Goal: Task Accomplishment & Management: Complete application form

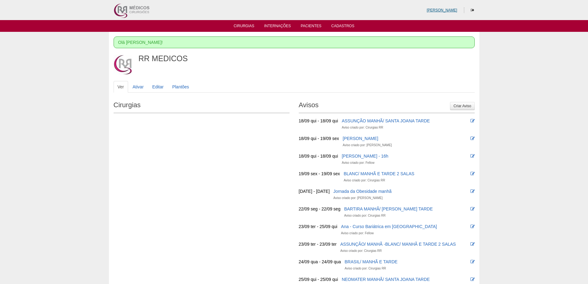
click at [450, 9] on link "[PERSON_NAME]" at bounding box center [442, 10] width 31 height 4
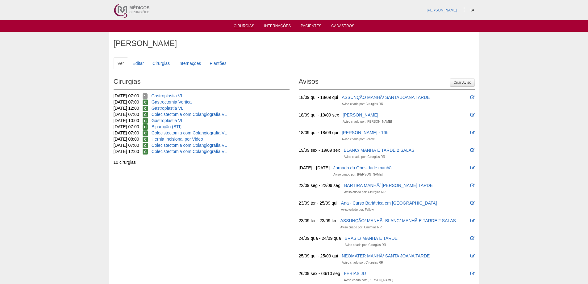
click at [255, 27] on li "Cirurgias" at bounding box center [243, 25] width 29 height 5
click at [252, 23] on ul "Cirurgias Internações Pacientes Cadastros" at bounding box center [294, 26] width 588 height 12
click at [249, 27] on link "Cirurgias" at bounding box center [244, 26] width 21 height 5
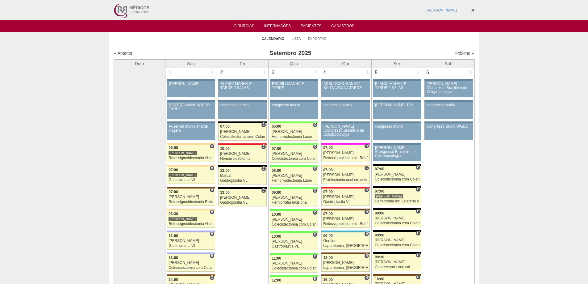
click at [454, 55] on link "Próximo »" at bounding box center [463, 53] width 19 height 5
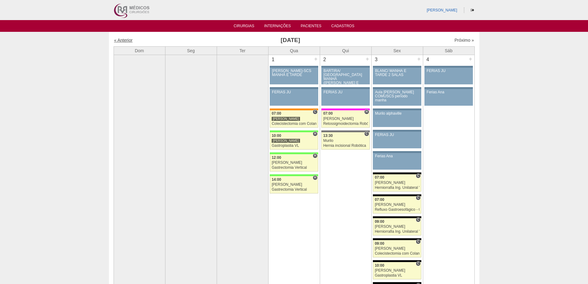
click at [124, 41] on link "« Anterior" at bounding box center [123, 40] width 19 height 5
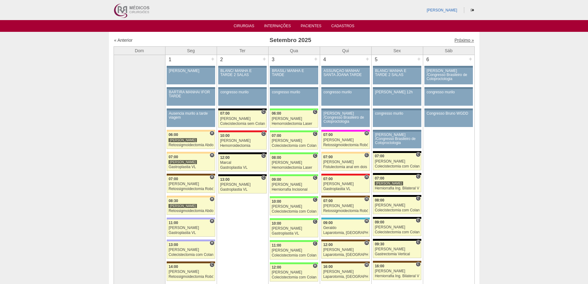
click at [457, 42] on link "Próximo »" at bounding box center [463, 40] width 19 height 5
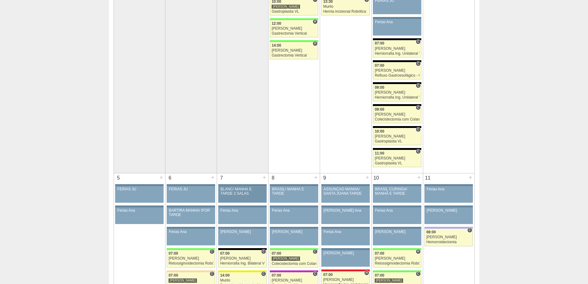
scroll to position [185, 0]
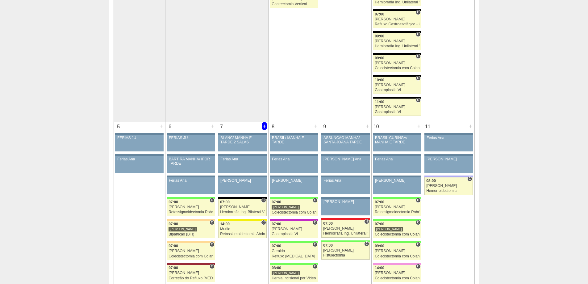
click at [263, 125] on div "+" at bounding box center [264, 126] width 5 height 8
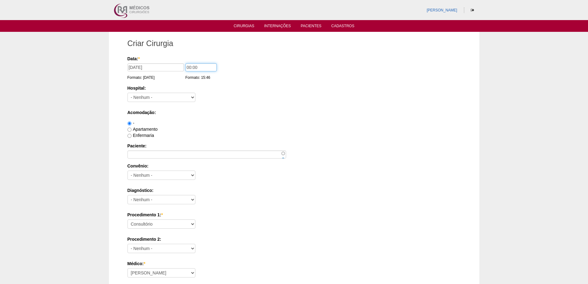
click at [186, 67] on input "00:00" at bounding box center [201, 67] width 31 height 8
type input "11:00"
click at [171, 97] on select "- Nenhum - 9 de Julho Albert Einstein Alvorada América Assunção Bartira Benefic…" at bounding box center [162, 97] width 68 height 9
select select "67"
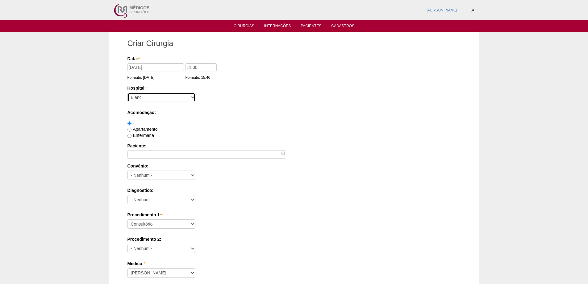
click at [128, 93] on select "- Nenhum - 9 de Julho Albert Einstein Alvorada América Assunção Bartira Benefic…" at bounding box center [162, 97] width 68 height 9
click at [140, 128] on label "Apartamento" at bounding box center [143, 129] width 30 height 5
click at [132, 128] on input "Apartamento" at bounding box center [130, 130] width 4 height 4
radio input "true"
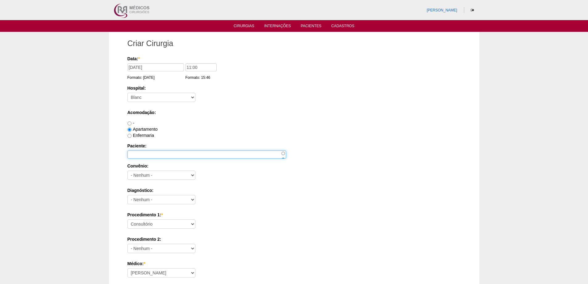
click at [143, 154] on input "Paciente:" at bounding box center [207, 154] width 159 height 8
paste input "[PERSON_NAME]"
type input "[PERSON_NAME]"
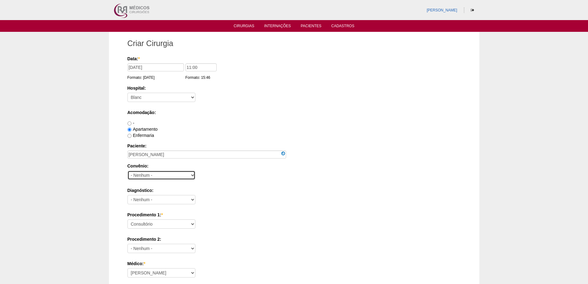
click at [167, 174] on select "- Nenhum - Abet Afresp Allianz Amil Blue Life Caasp Cabesp Caixa de Pensões Car…" at bounding box center [162, 174] width 68 height 9
select select "8907"
click at [128, 170] on select "- Nenhum - Abet Afresp Allianz Amil Blue Life Caasp Cabesp Caixa de Pensões Car…" at bounding box center [162, 174] width 68 height 9
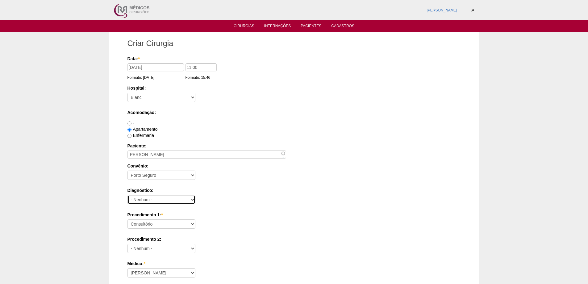
click at [154, 200] on select "- Nenhum - Abdome Agudo Abscesso Hepático Abscesso Perianal Abscesso Peritoneal…" at bounding box center [162, 199] width 68 height 9
select select "3741"
click at [128, 195] on select "- Nenhum - Abdome Agudo Abscesso Hepático Abscesso Perianal Abscesso Peritoneal…" at bounding box center [162, 199] width 68 height 9
click at [245, 203] on div "Diagnóstico: - Nenhum - Abdome Agudo Abscesso Hepático Abscesso Perianal Absces…" at bounding box center [294, 197] width 333 height 20
click at [171, 223] on select "Consultório Abscesso Hepático - Drenagem Abscesso perianal Amputação Abdômino P…" at bounding box center [162, 223] width 68 height 9
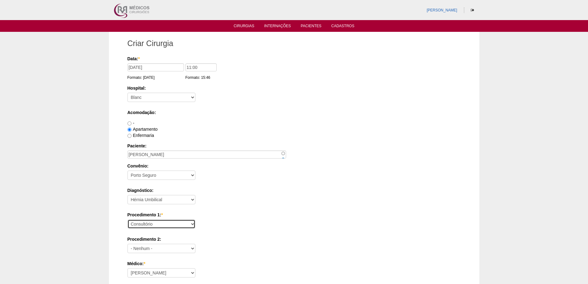
select select "3740"
click at [128, 219] on select "Consultório Abscesso Hepático - Drenagem Abscesso perianal Amputação Abdômino P…" at bounding box center [162, 223] width 68 height 9
click at [156, 246] on select "- Nenhum - Consultório Abscesso Hepático - Drenagem Abscesso perianal Amputação…" at bounding box center [162, 248] width 68 height 9
select select "3735"
click at [128, 244] on select "- Nenhum - Consultório Abscesso Hepático - Drenagem Abscesso perianal Amputação…" at bounding box center [162, 248] width 68 height 9
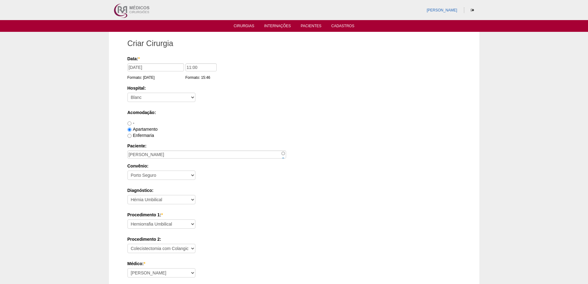
click at [258, 200] on div "Diagnóstico: - Nenhum - Abdome Agudo Abscesso Hepático Abscesso Perianal Absces…" at bounding box center [294, 197] width 333 height 20
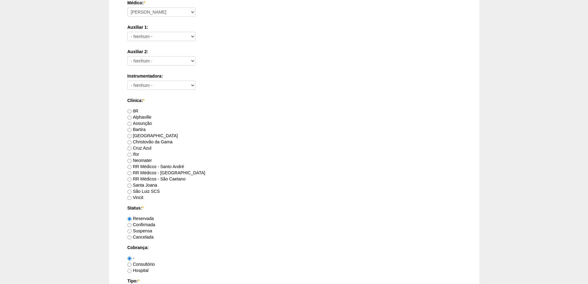
scroll to position [278, 0]
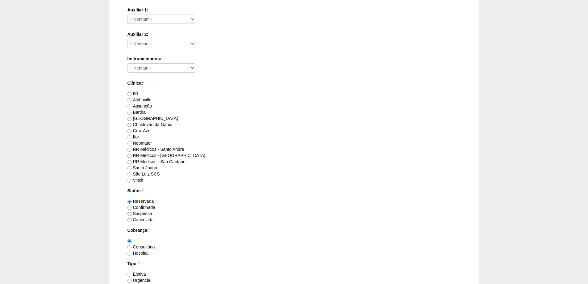
click at [148, 154] on label "RR Médicos - São Bernardo do Campo" at bounding box center [167, 155] width 78 height 5
click at [132, 154] on input "RR Médicos - São Bernardo do Campo" at bounding box center [130, 156] width 4 height 4
radio input "true"
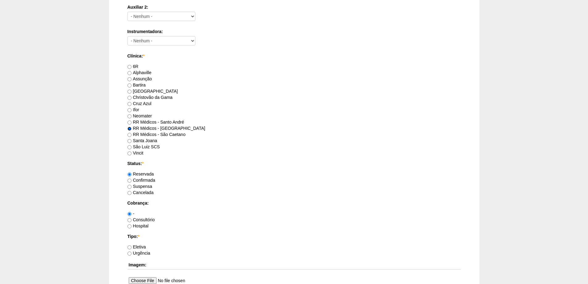
scroll to position [340, 0]
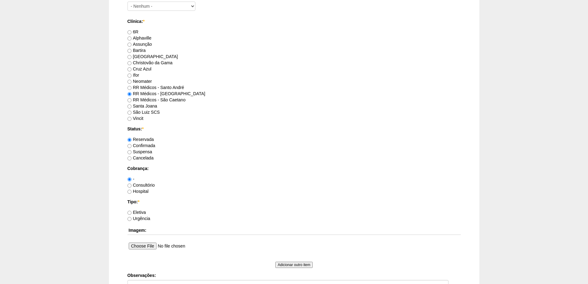
click at [139, 186] on label "Consultório" at bounding box center [141, 184] width 27 height 5
click at [132, 186] on input "Consultório" at bounding box center [130, 185] width 4 height 4
radio input "true"
click at [136, 213] on label "Eletiva" at bounding box center [137, 212] width 19 height 5
click at [132, 213] on input "Eletiva" at bounding box center [130, 213] width 4 height 4
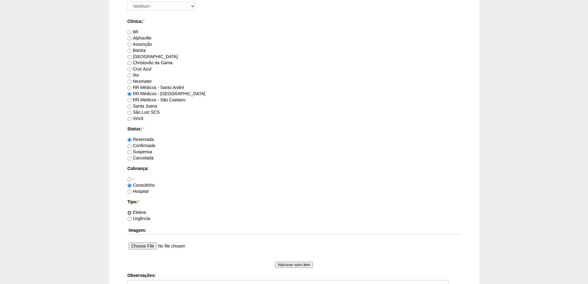
radio input "true"
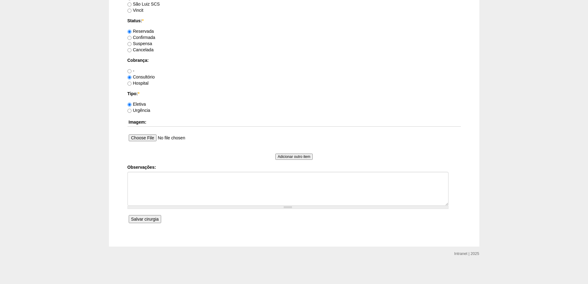
click at [141, 216] on input "Salvar cirurgia" at bounding box center [145, 219] width 32 height 8
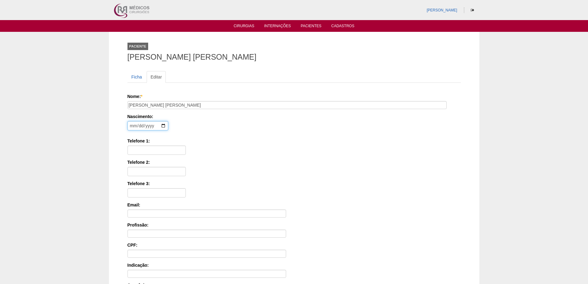
click at [132, 125] on input "date" at bounding box center [148, 125] width 41 height 9
type input "[DATE]"
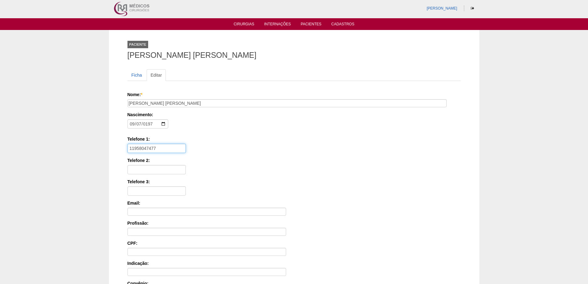
scroll to position [93, 0]
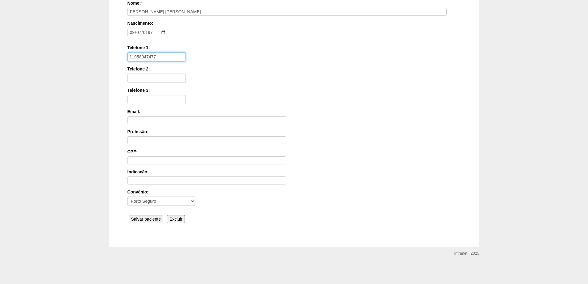
type input "11958047477"
click at [138, 219] on input "Salvar paciente" at bounding box center [146, 219] width 35 height 8
